Goal: Information Seeking & Learning: Find specific fact

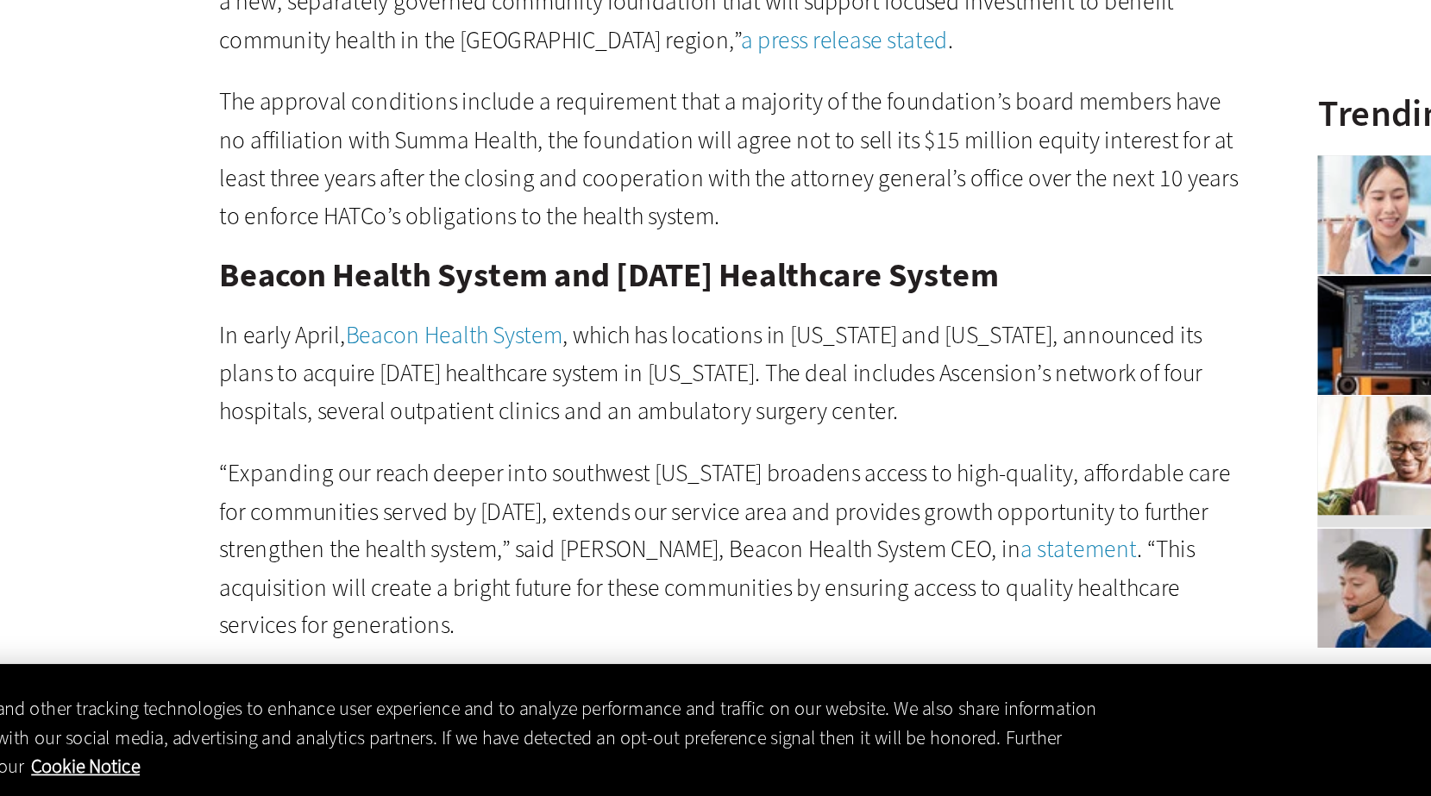
scroll to position [1692, 0]
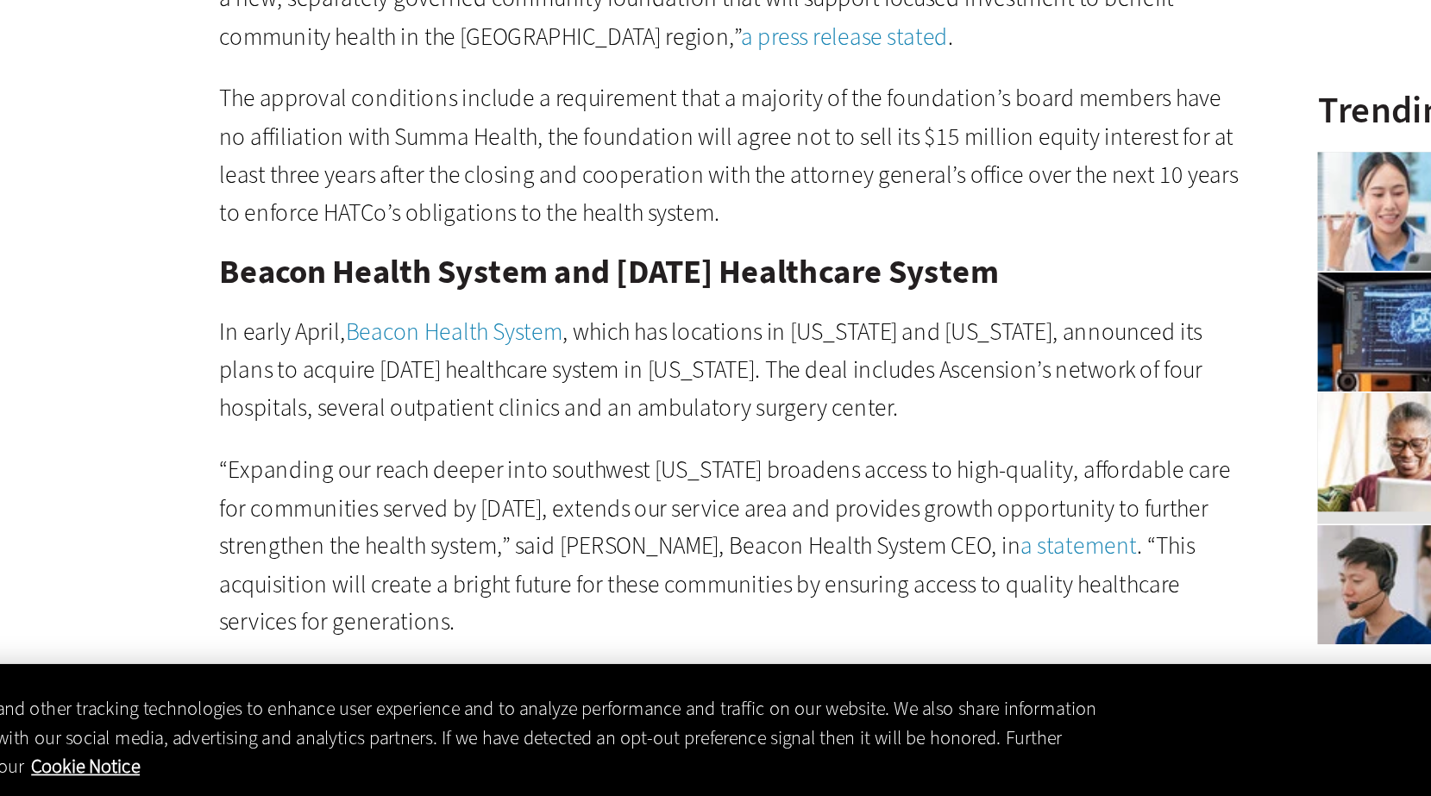
click at [323, 426] on p "The approval conditions include a requirement that a majority of the foundation…" at bounding box center [572, 424] width 592 height 88
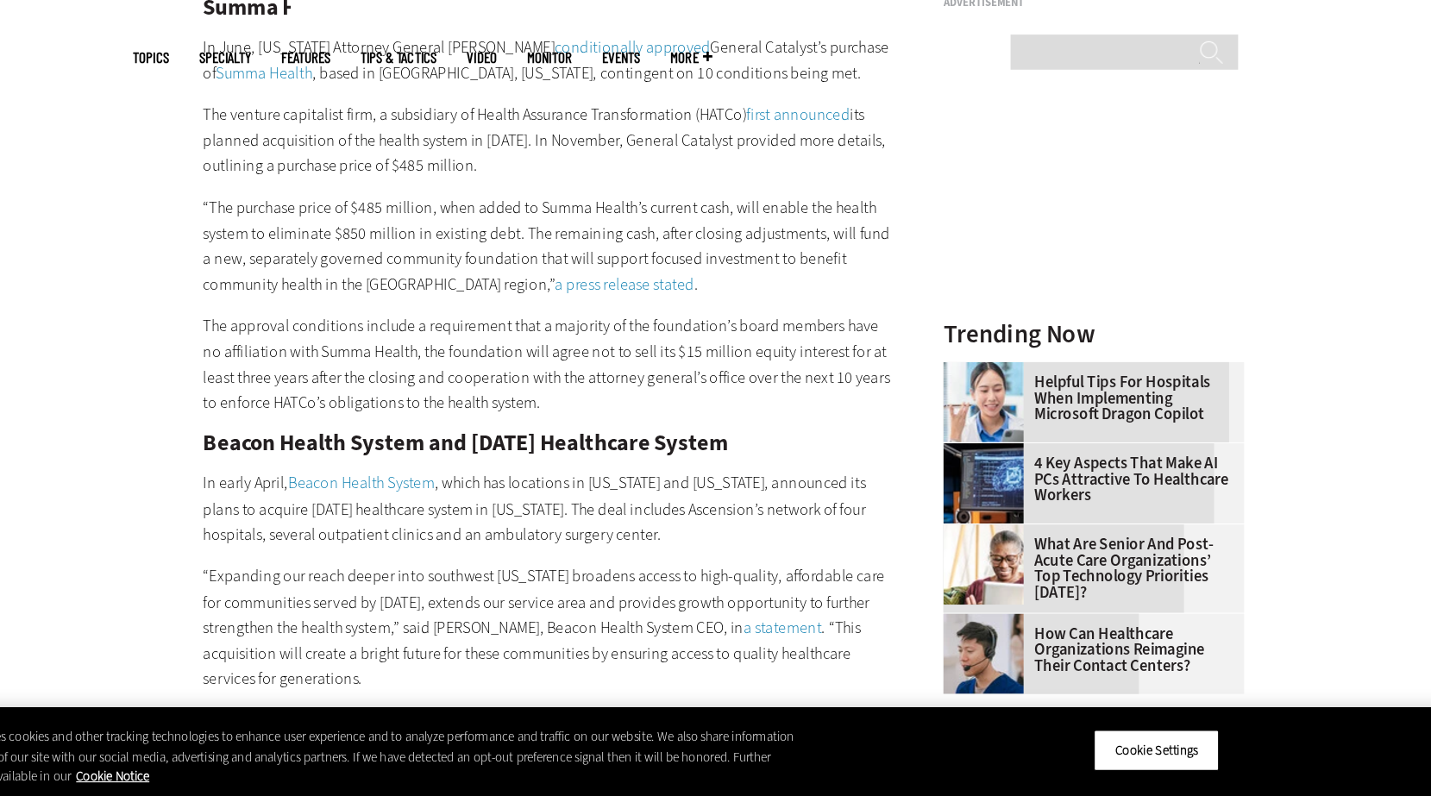
click at [787, 239] on p "The venture capitalist firm, a subsidiary of Health Assurance Transformation (H…" at bounding box center [572, 231] width 592 height 66
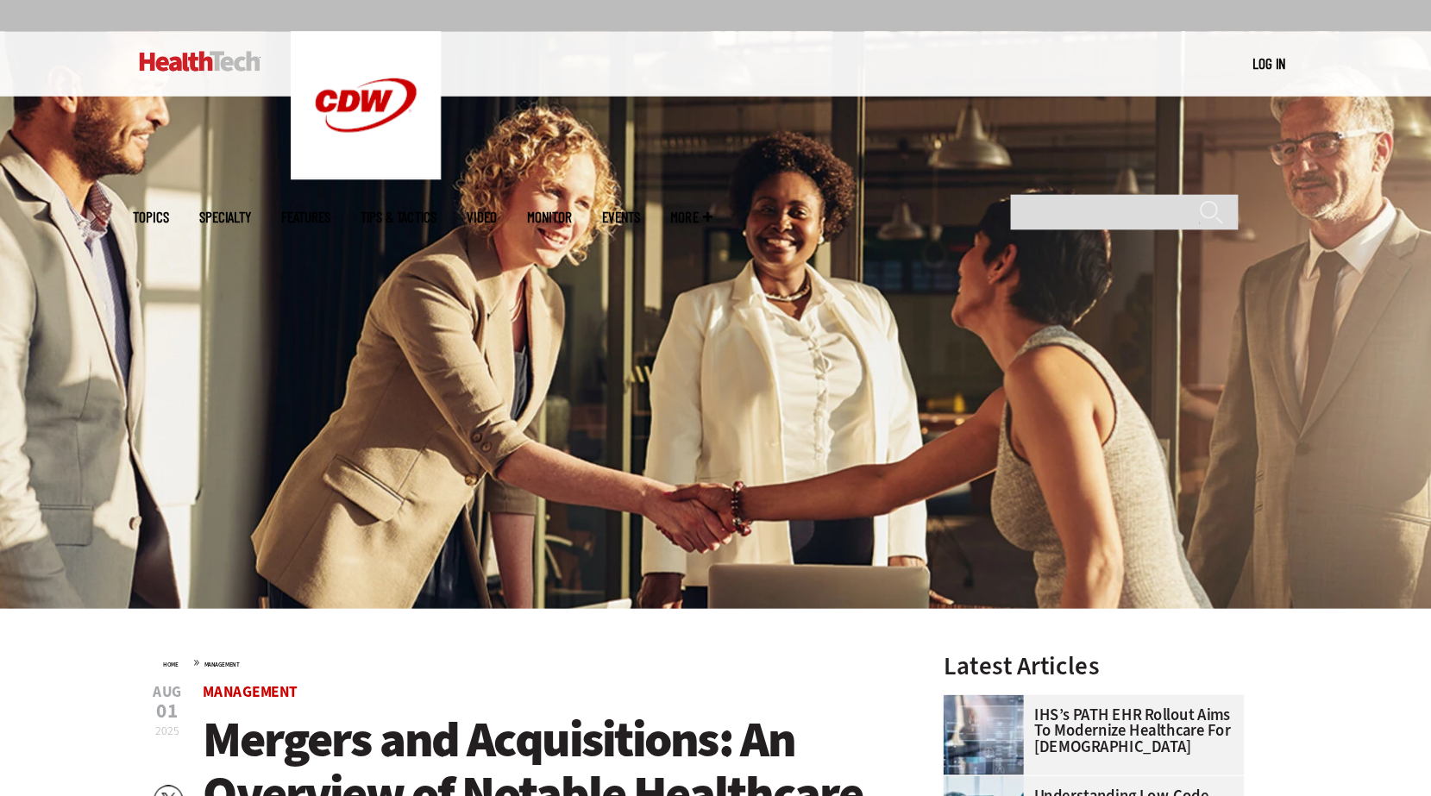
scroll to position [0, 0]
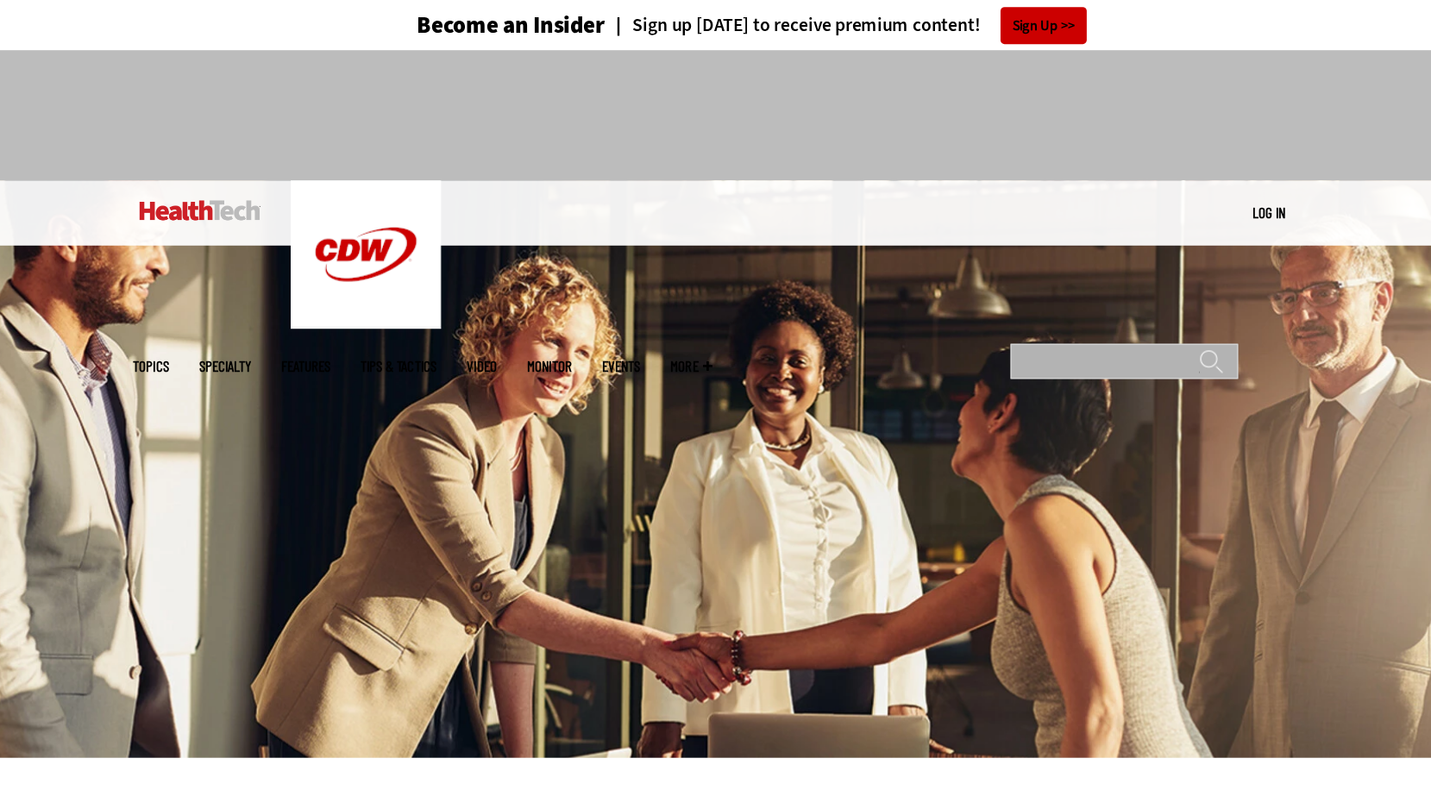
click at [1068, 296] on input "Search" at bounding box center [1068, 311] width 196 height 30
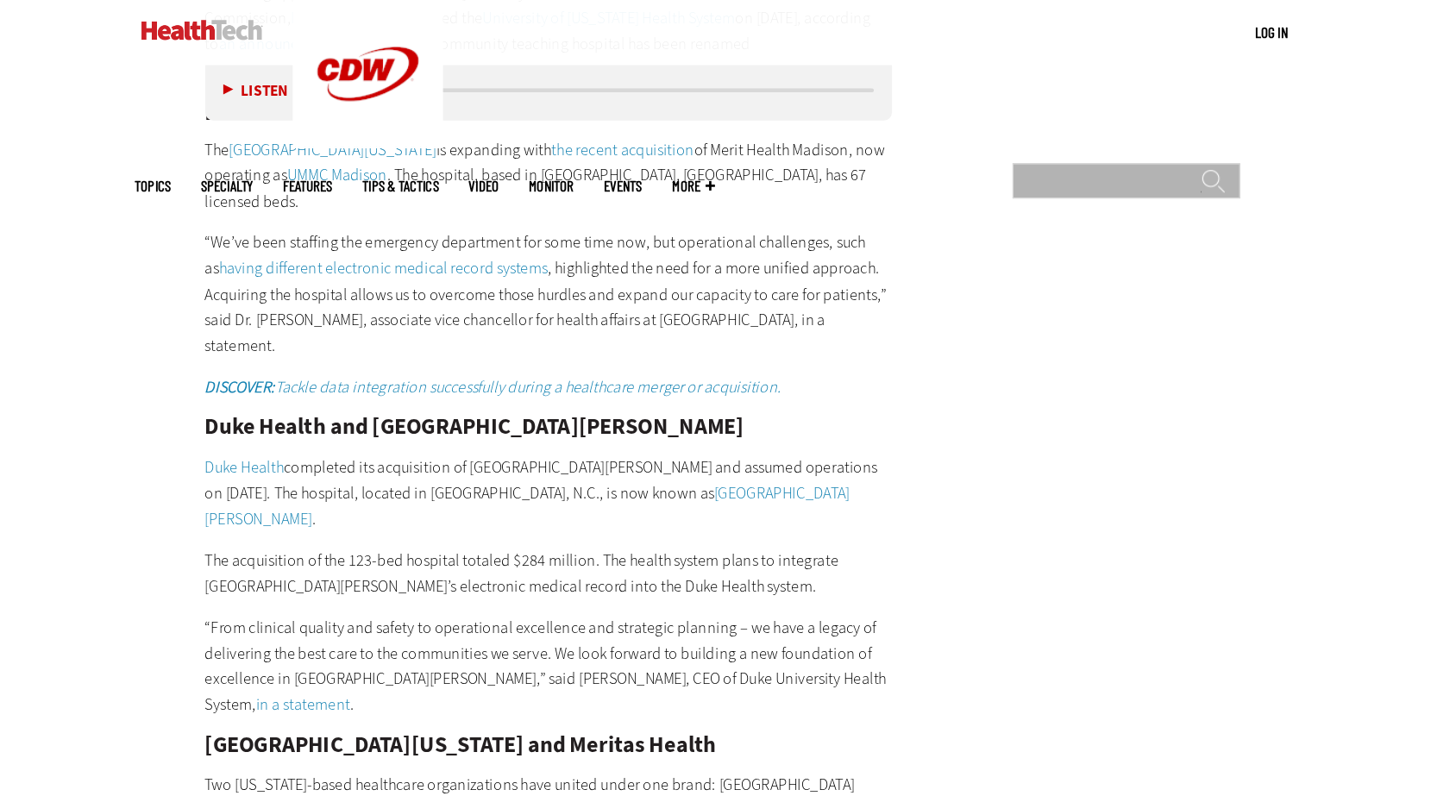
scroll to position [2978, 0]
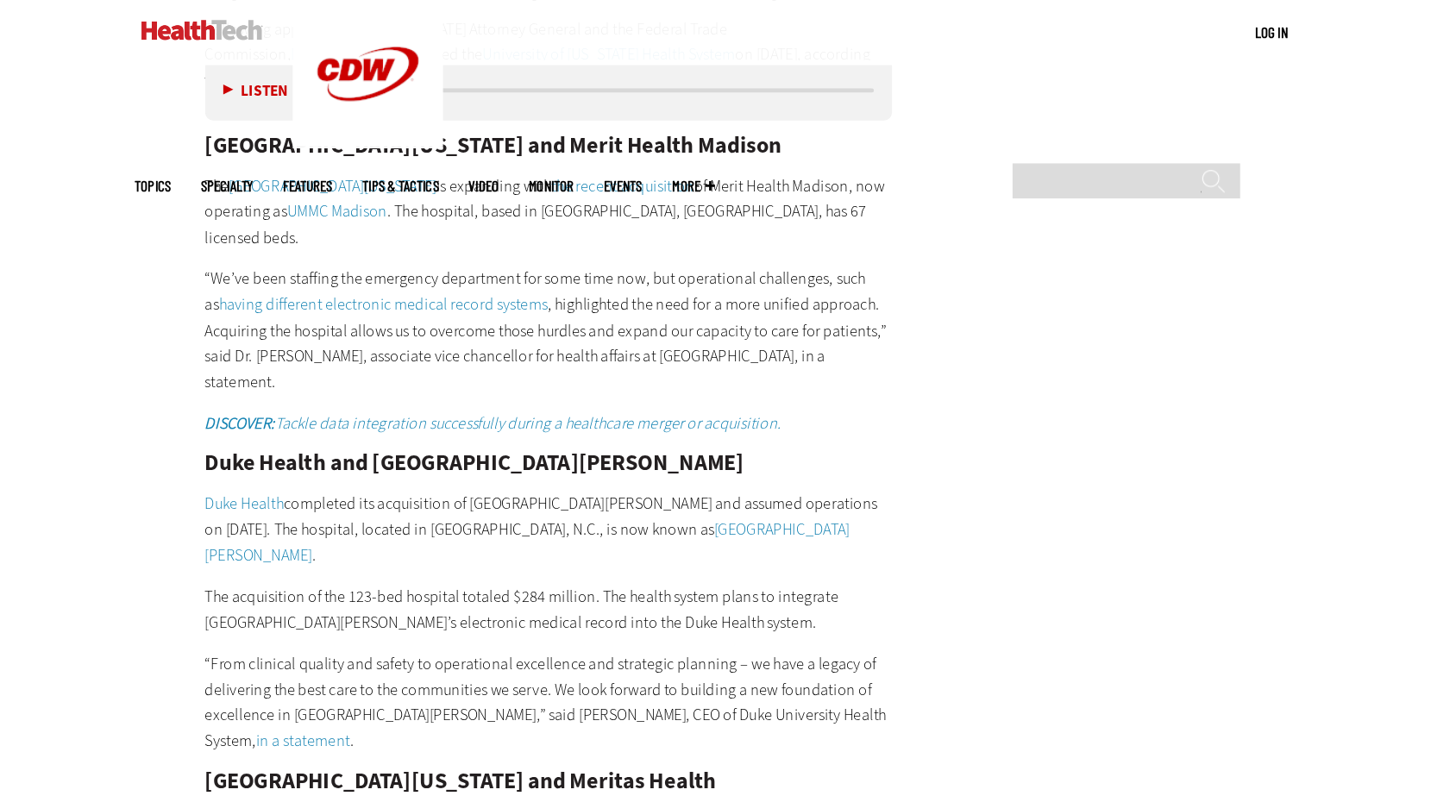
drag, startPoint x: 251, startPoint y: 272, endPoint x: 794, endPoint y: 273, distance: 543.3
click at [688, 229] on p "“We’ve been staffing the emergency department for some time now, but operationa…" at bounding box center [572, 284] width 592 height 110
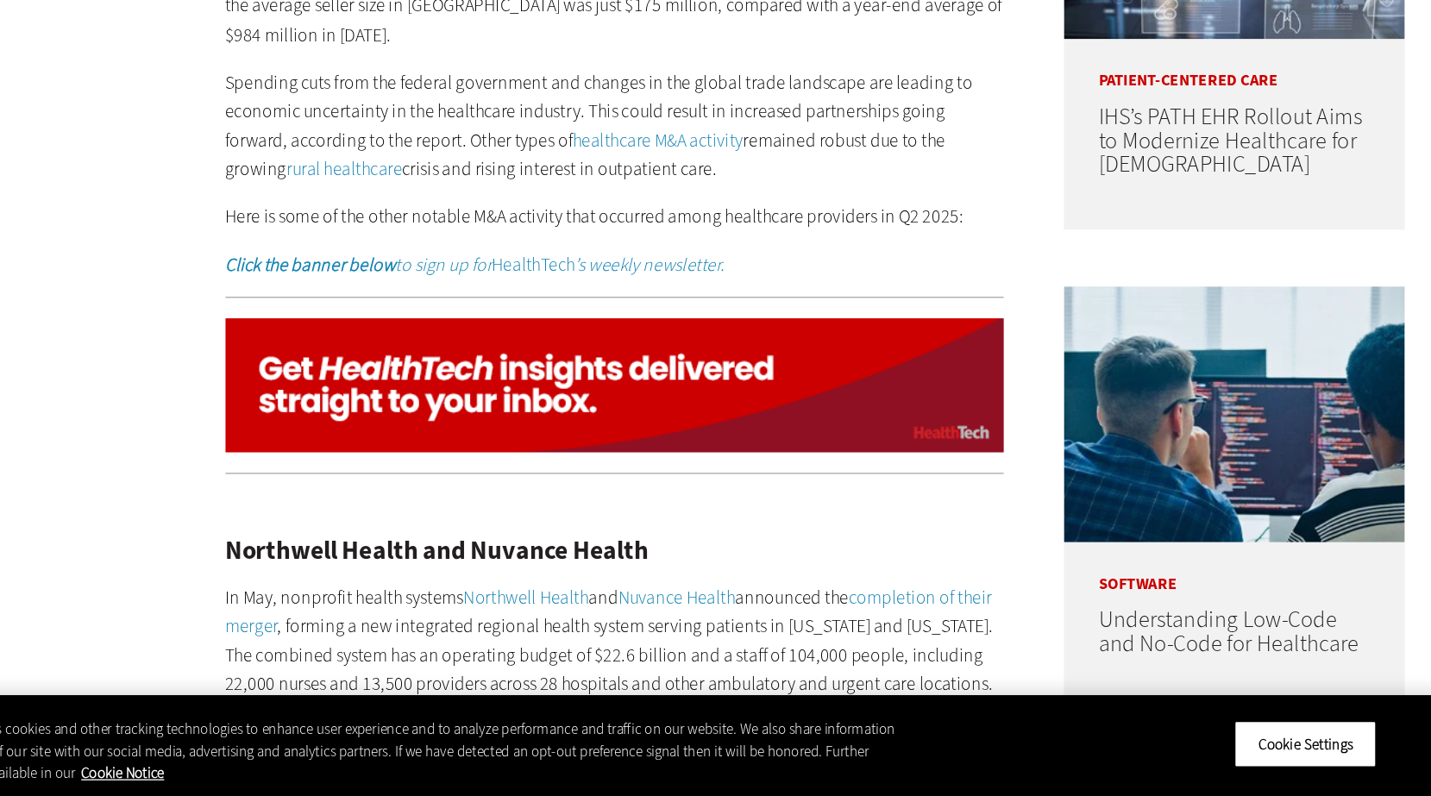
scroll to position [1318, 0]
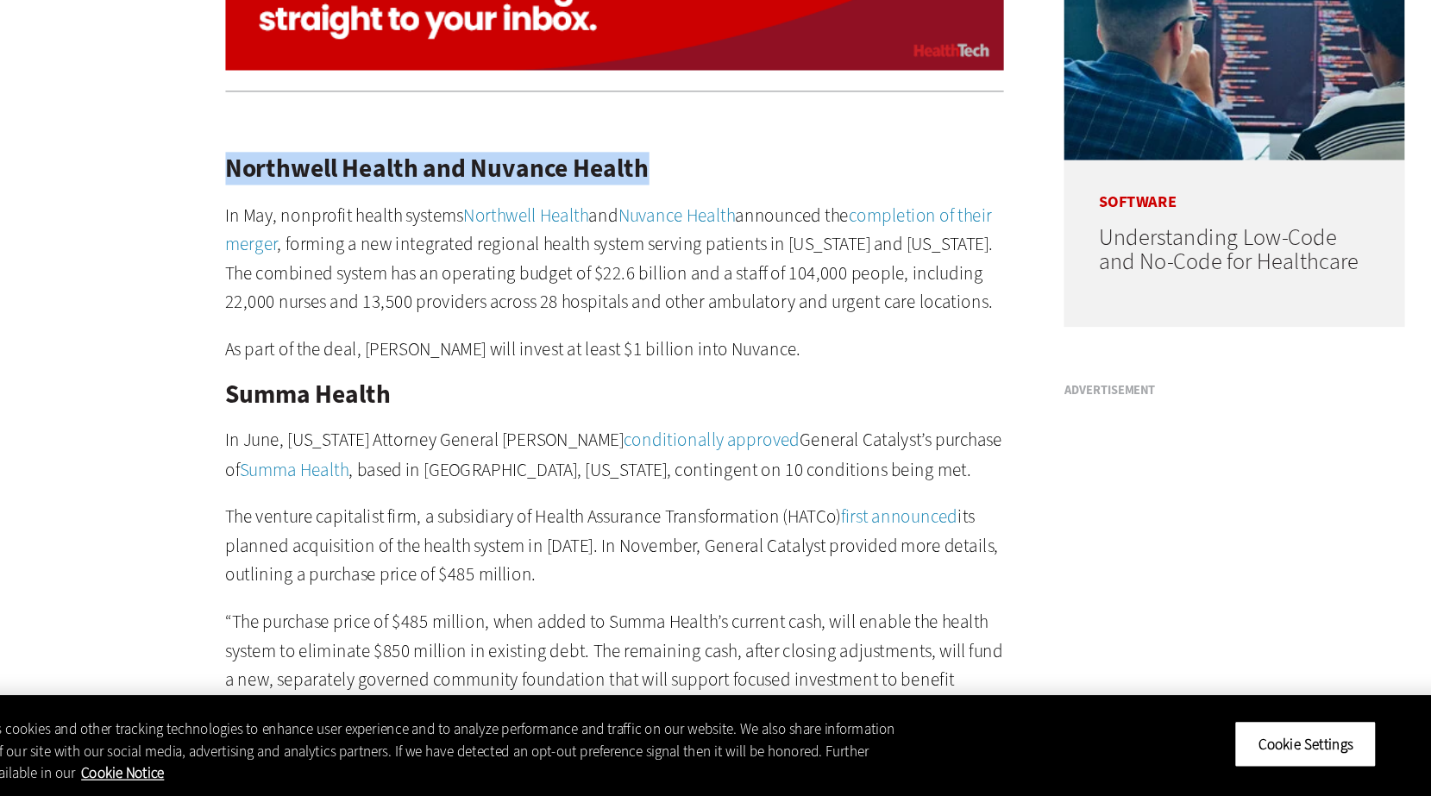
drag, startPoint x: 279, startPoint y: 298, endPoint x: 622, endPoint y: 306, distance: 343.3
click at [622, 310] on h2 "Northwell Health and Nuvance Health" at bounding box center [572, 319] width 592 height 19
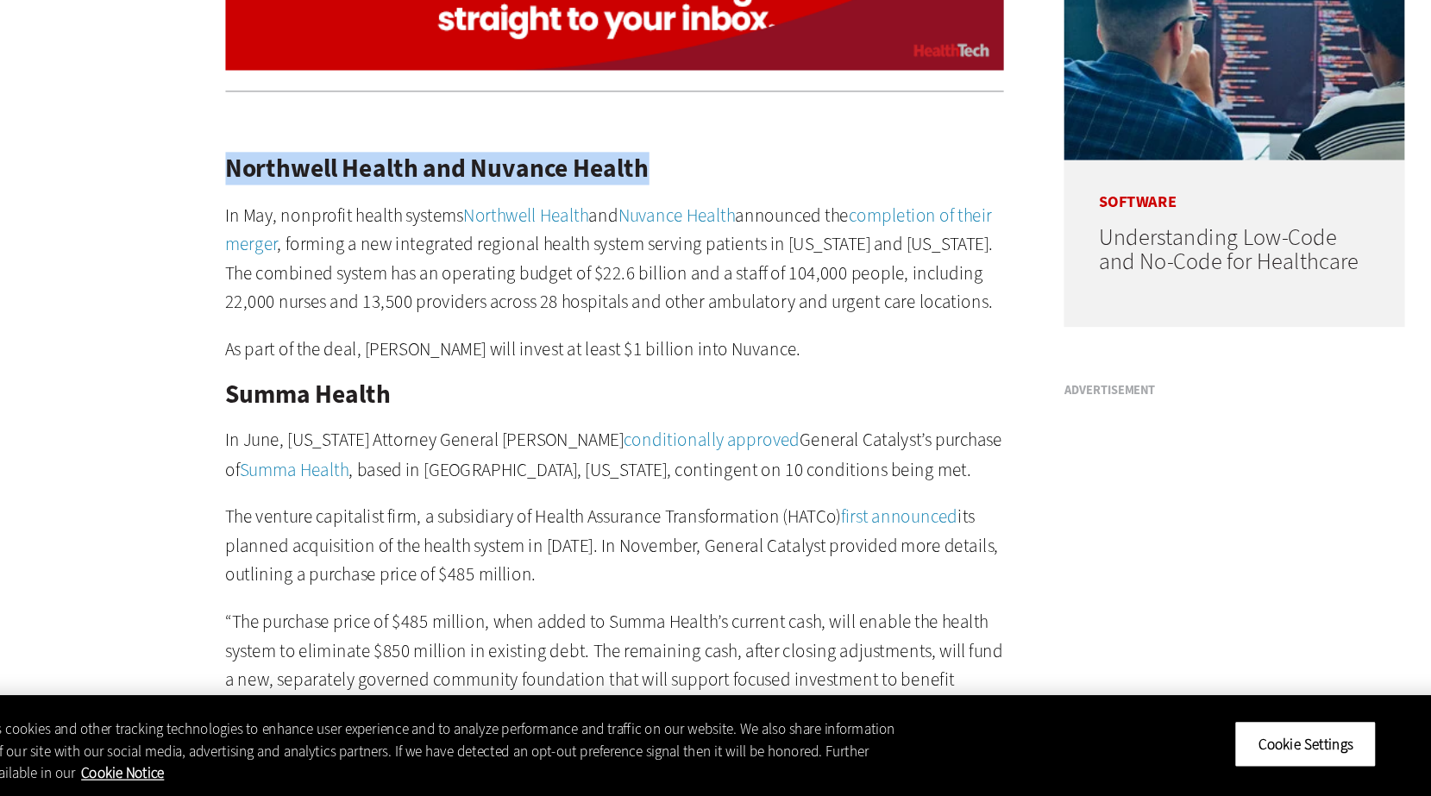
copy h2 "Northwell Health and Nuvance Health"
